Goal: Information Seeking & Learning: Find contact information

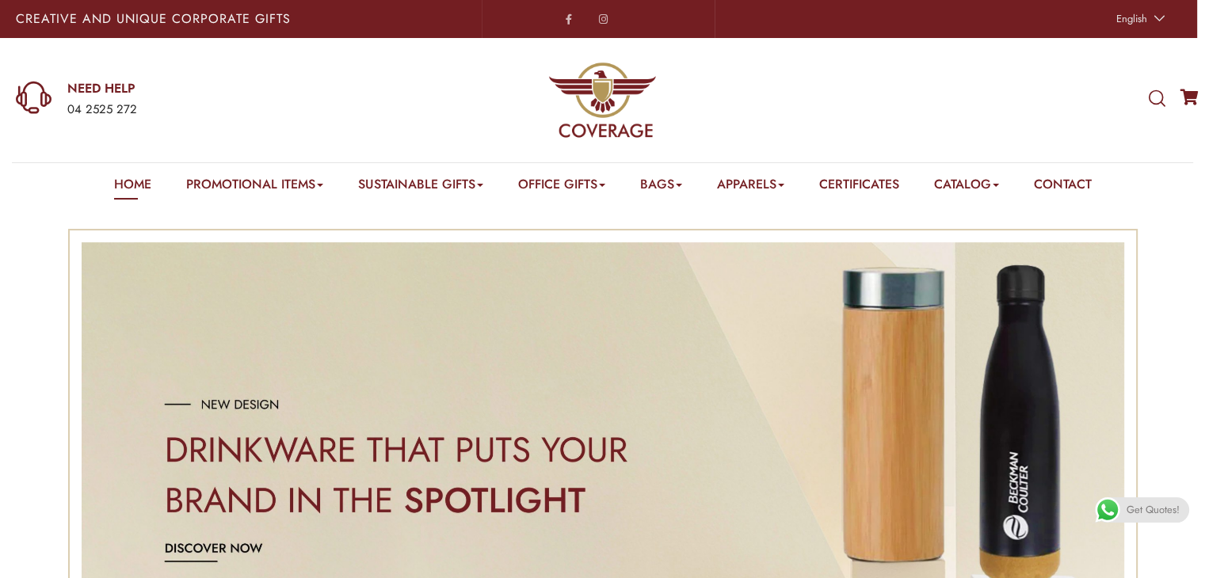
click at [1051, 197] on e-page-transition at bounding box center [602, 289] width 1205 height 578
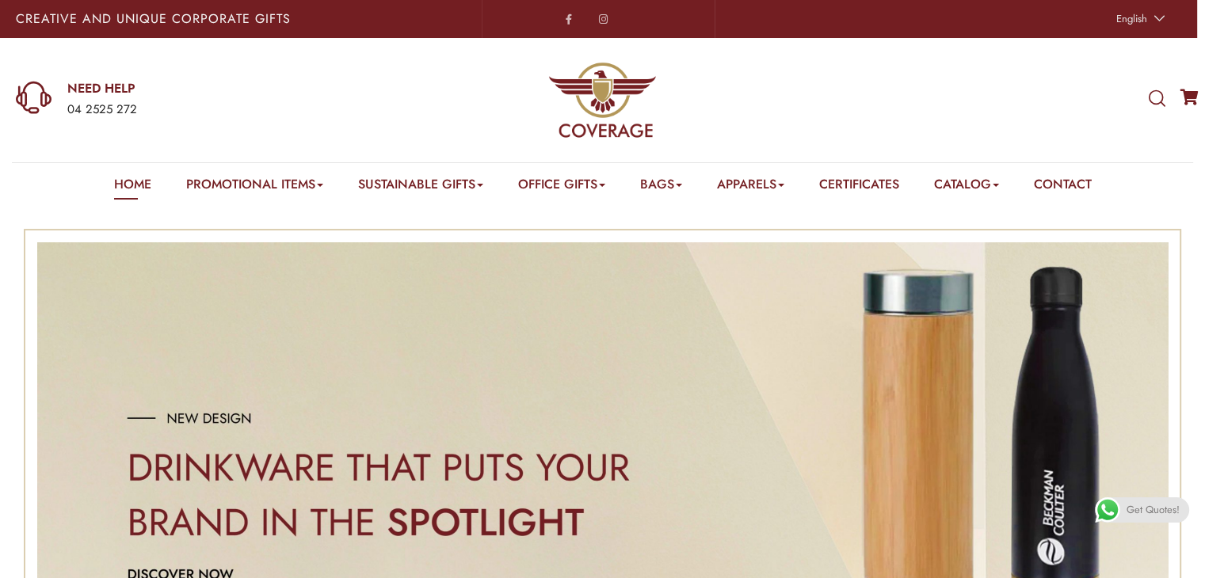
click at [1054, 196] on e-page-transition at bounding box center [602, 289] width 1205 height 578
click at [1067, 179] on link "Contact" at bounding box center [1063, 187] width 58 height 25
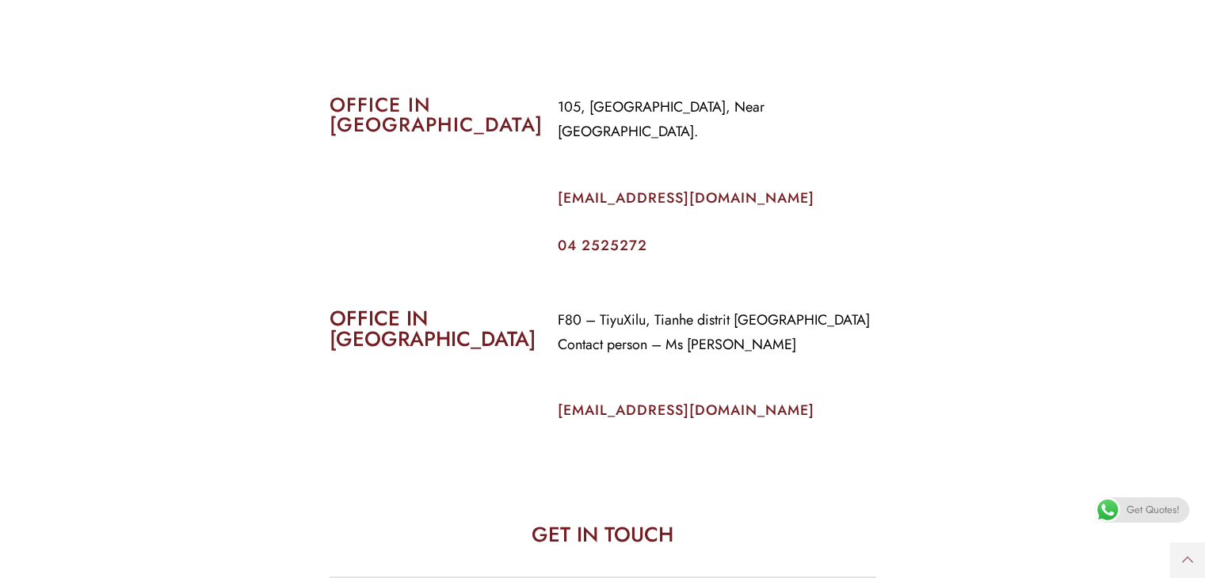
scroll to position [700, 0]
drag, startPoint x: 727, startPoint y: 170, endPoint x: 555, endPoint y: 175, distance: 172.8
click at [555, 175] on div "105, Al Faraidooni Building, Near Al Jadeed Bakery. info@coverageuae.com 04 252…" at bounding box center [717, 174] width 342 height 181
copy link "[EMAIL_ADDRESS][DOMAIN_NAME]"
drag, startPoint x: 662, startPoint y: 223, endPoint x: 549, endPoint y: 219, distance: 113.4
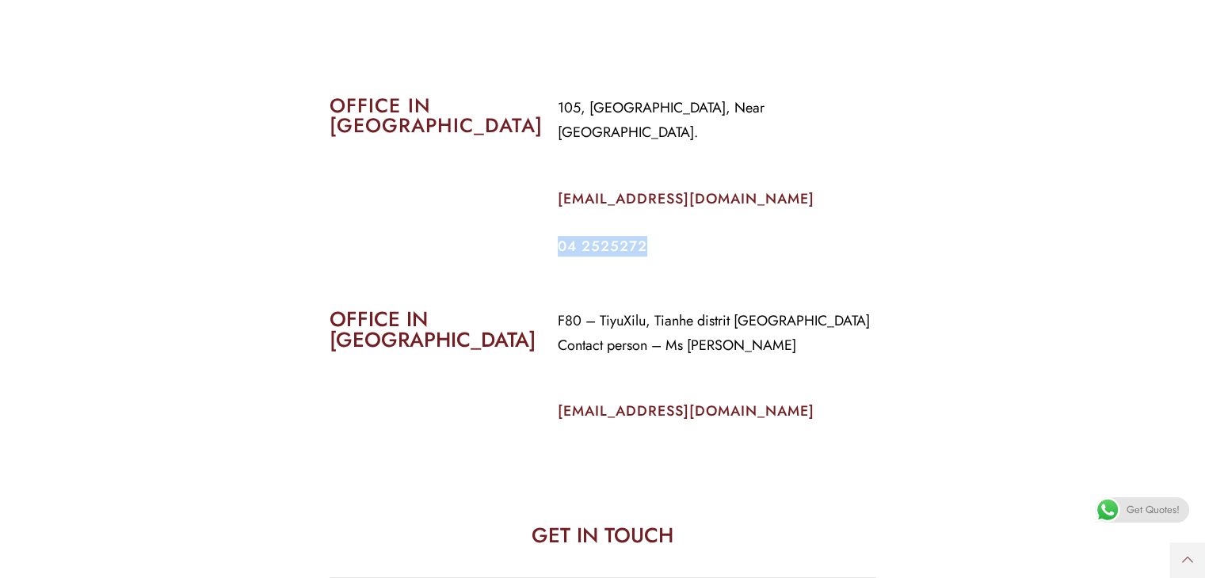
click at [549, 219] on div "105, Al Faraidooni Building, Near Al Jadeed Bakery. info@coverageuae.com 04 252…" at bounding box center [717, 174] width 342 height 181
copy link "04 2525272"
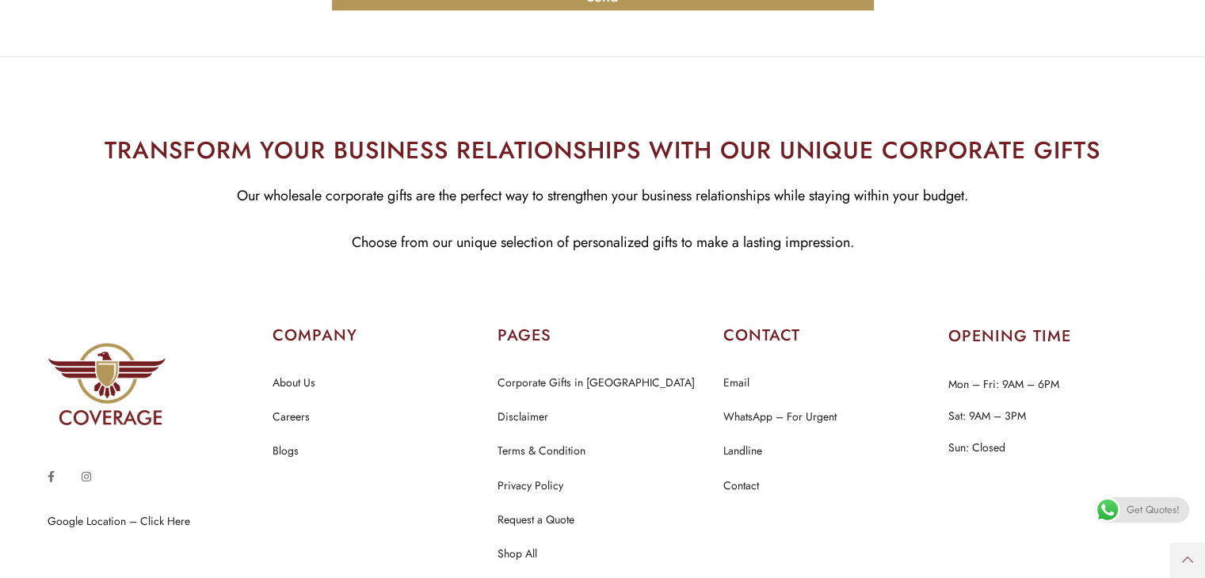
scroll to position [1772, 0]
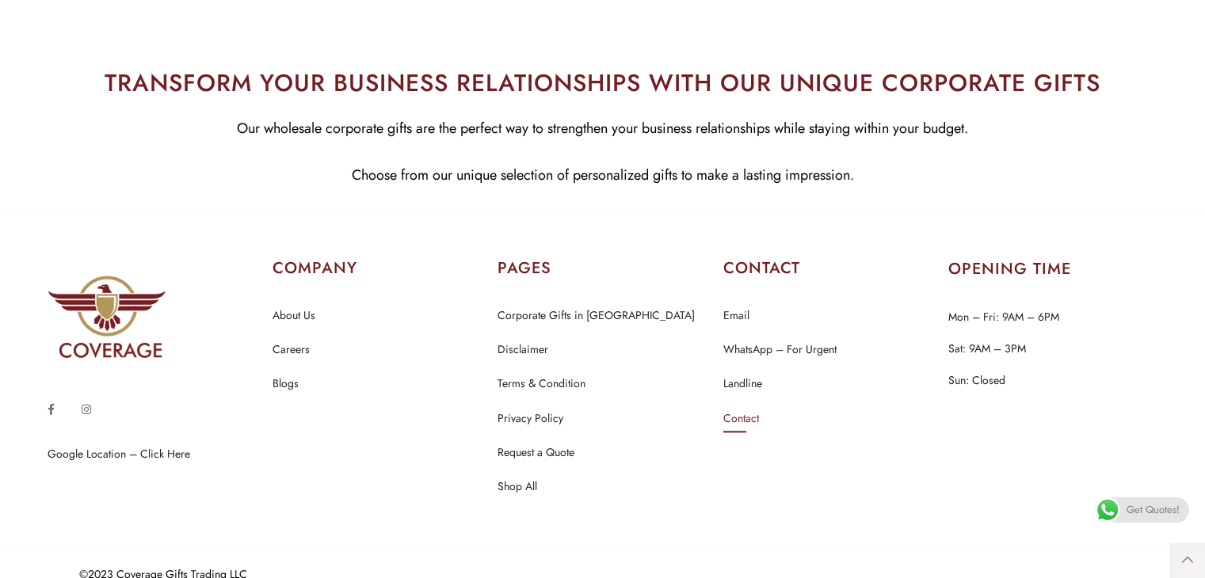
click at [754, 409] on link "Contact" at bounding box center [741, 419] width 36 height 21
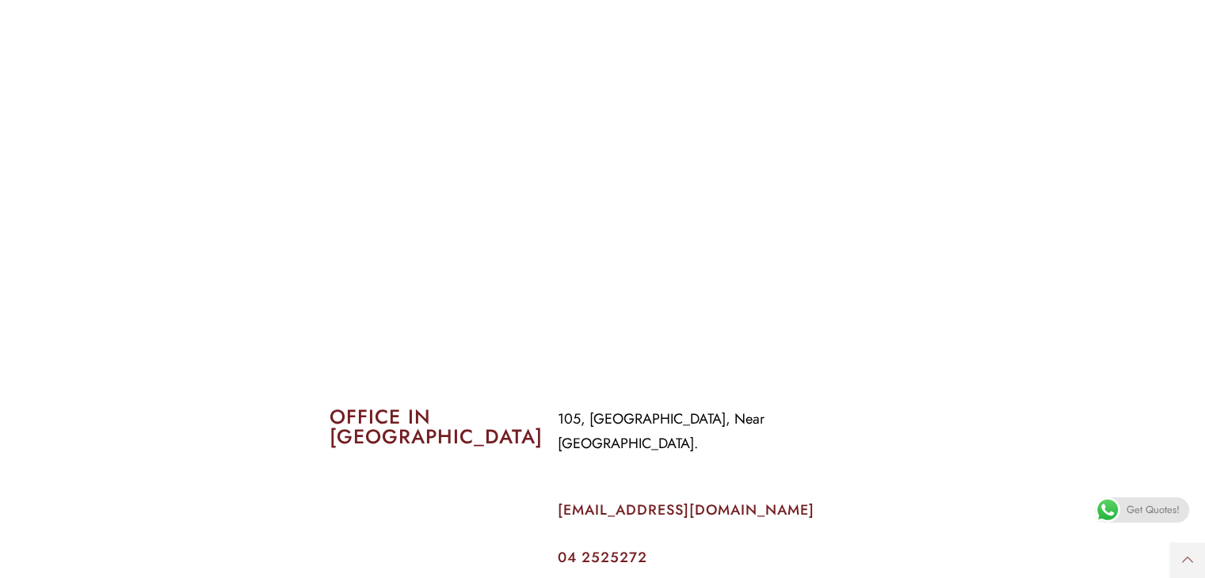
scroll to position [637, 0]
